Goal: Navigation & Orientation: Find specific page/section

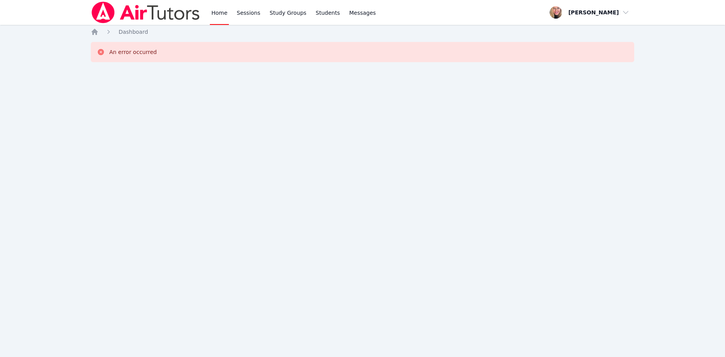
drag, startPoint x: 146, startPoint y: 14, endPoint x: 146, endPoint y: 1, distance: 12.4
click at [146, 12] on img at bounding box center [146, 13] width 110 height 22
